Goal: Check status: Check status

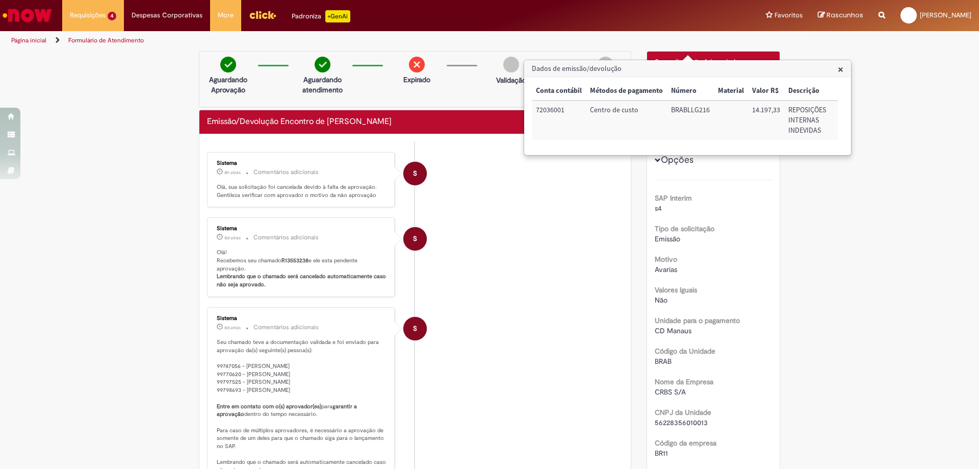
scroll to position [800, 0]
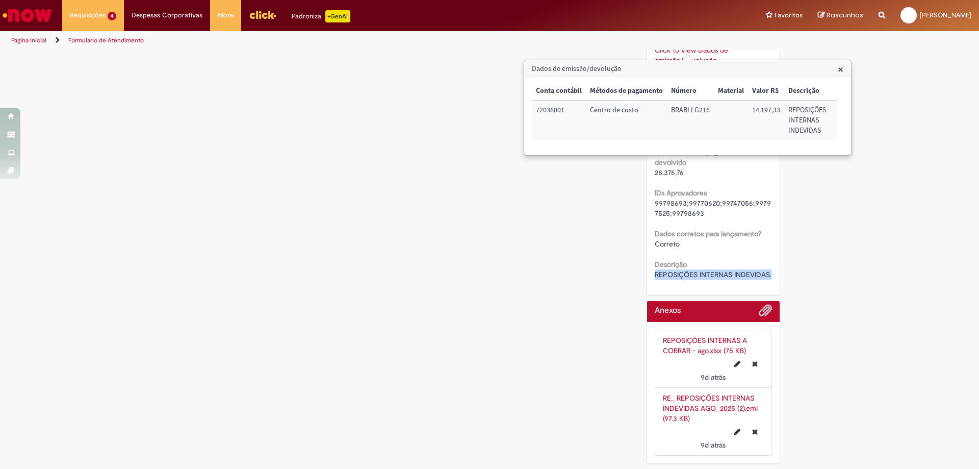
click at [842, 69] on span "×" at bounding box center [841, 69] width 6 height 14
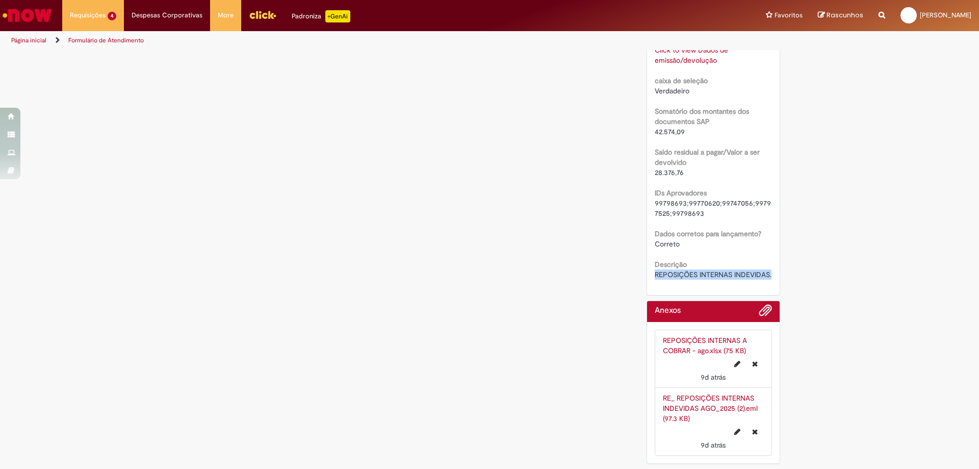
scroll to position [786, 0]
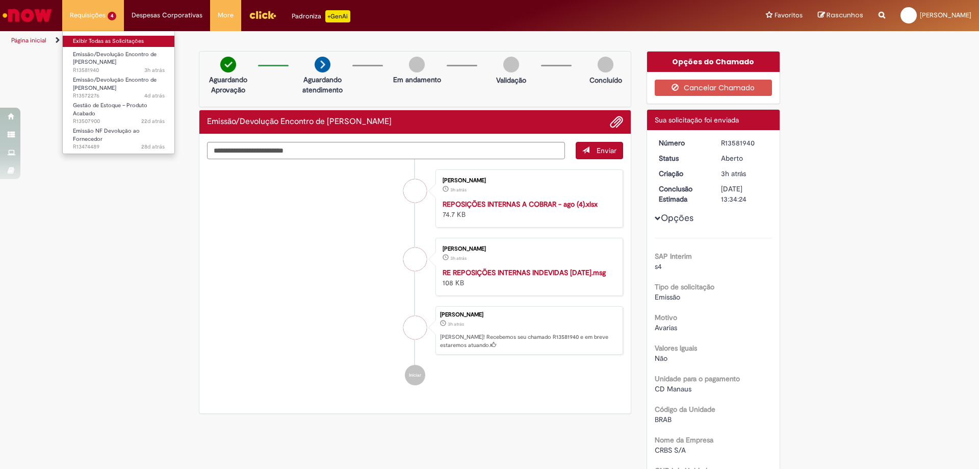
click at [105, 41] on link "Exibir Todas as Solicitações" at bounding box center [119, 41] width 112 height 11
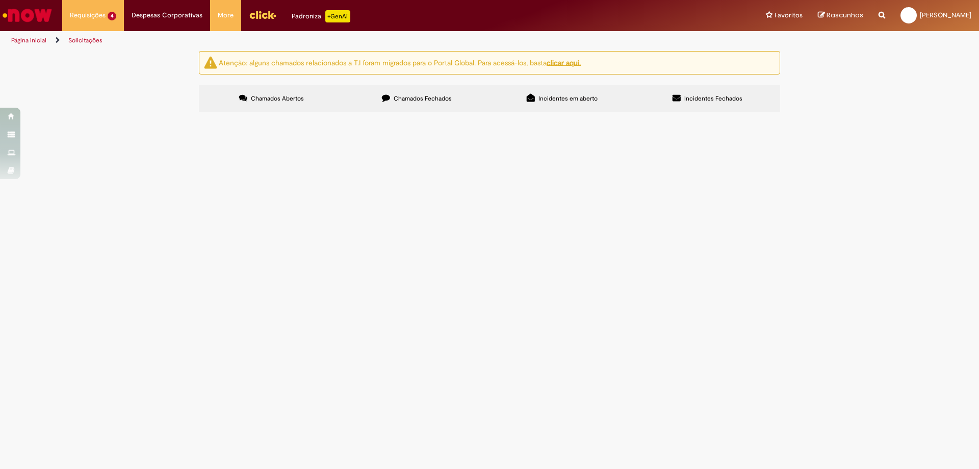
click at [83, 115] on div "Atenção: alguns chamados relacionados a T.I foram migrados para o Portal Global…" at bounding box center [489, 83] width 979 height 64
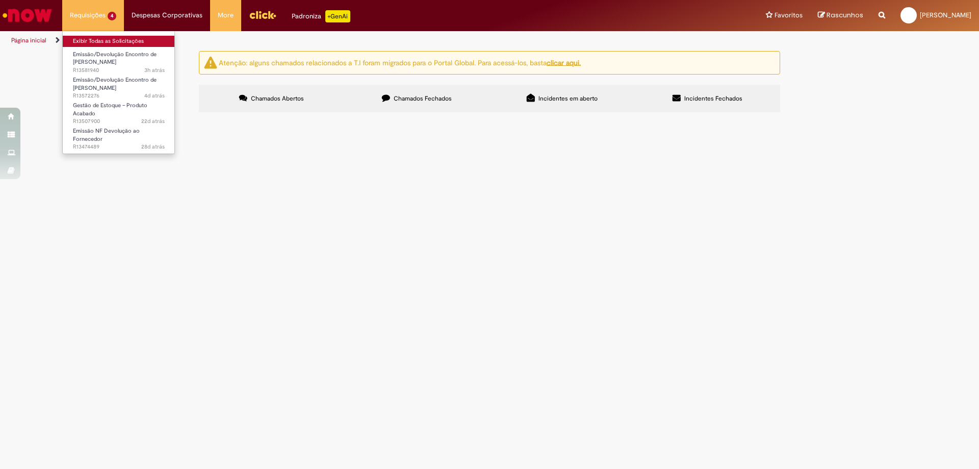
click at [89, 46] on link "Exibir Todas as Solicitações" at bounding box center [119, 41] width 112 height 11
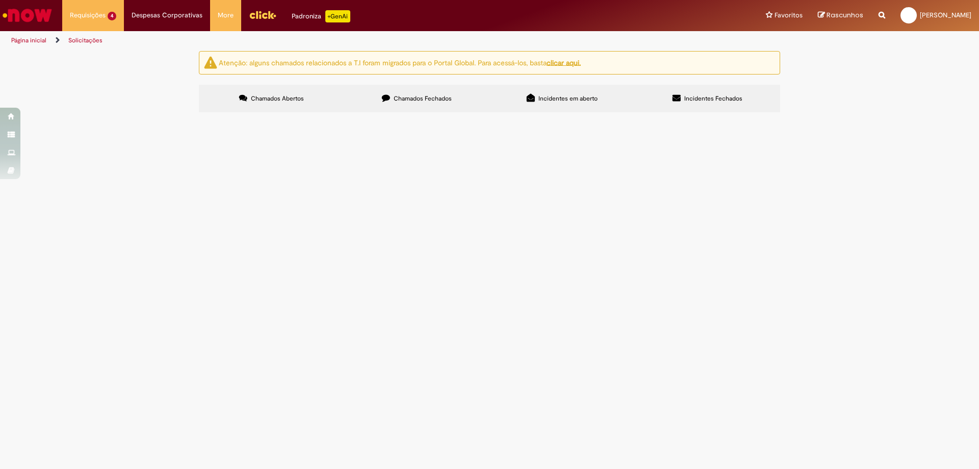
click at [931, 115] on div "Atenção: alguns chamados relacionados a T.I foram migrados para o Portal Global…" at bounding box center [489, 83] width 979 height 64
